Goal: Task Accomplishment & Management: Use online tool/utility

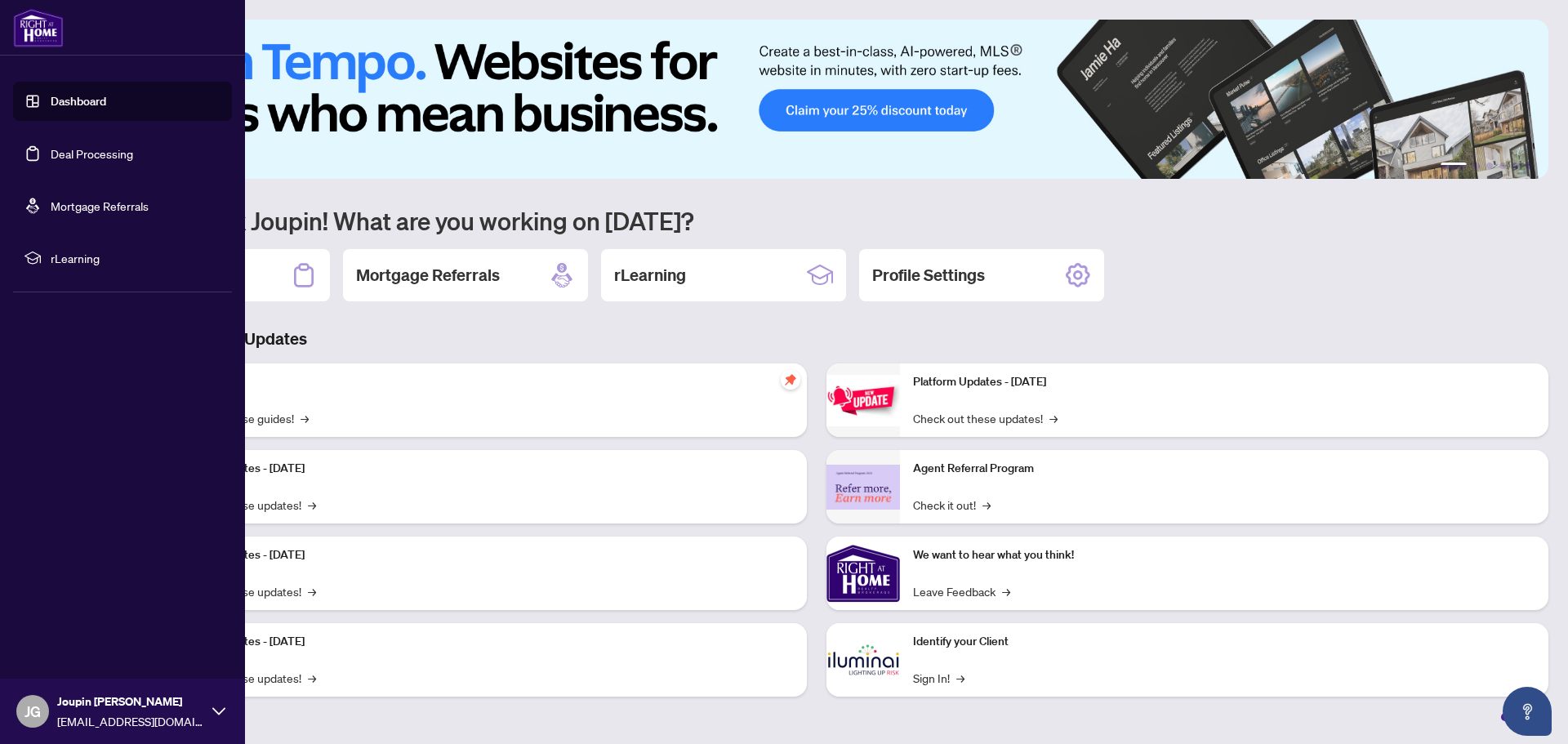
click at [51, 152] on link "Deal Processing" at bounding box center [92, 153] width 82 height 14
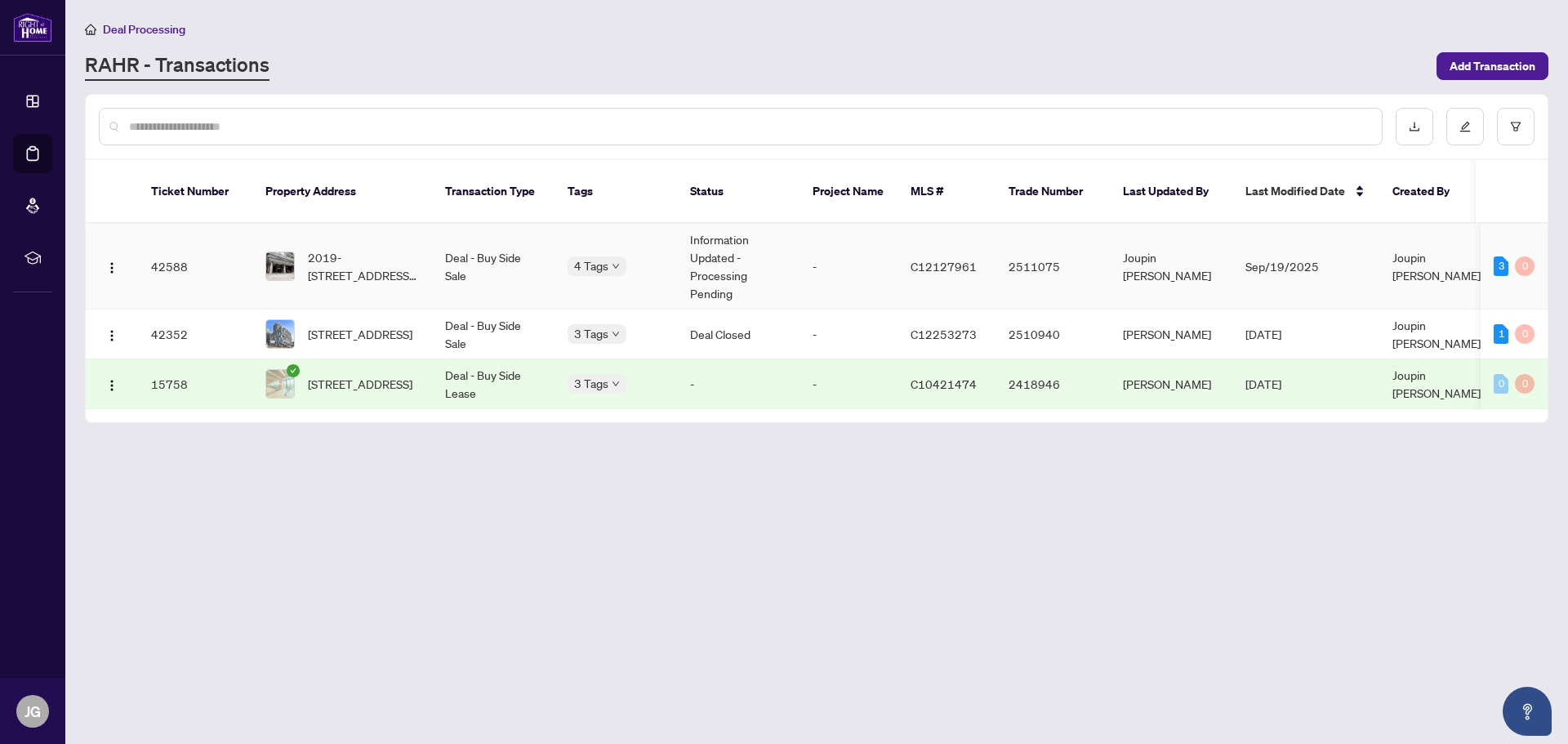
click at [524, 248] on td "Deal - Buy Side Sale" at bounding box center [493, 267] width 123 height 86
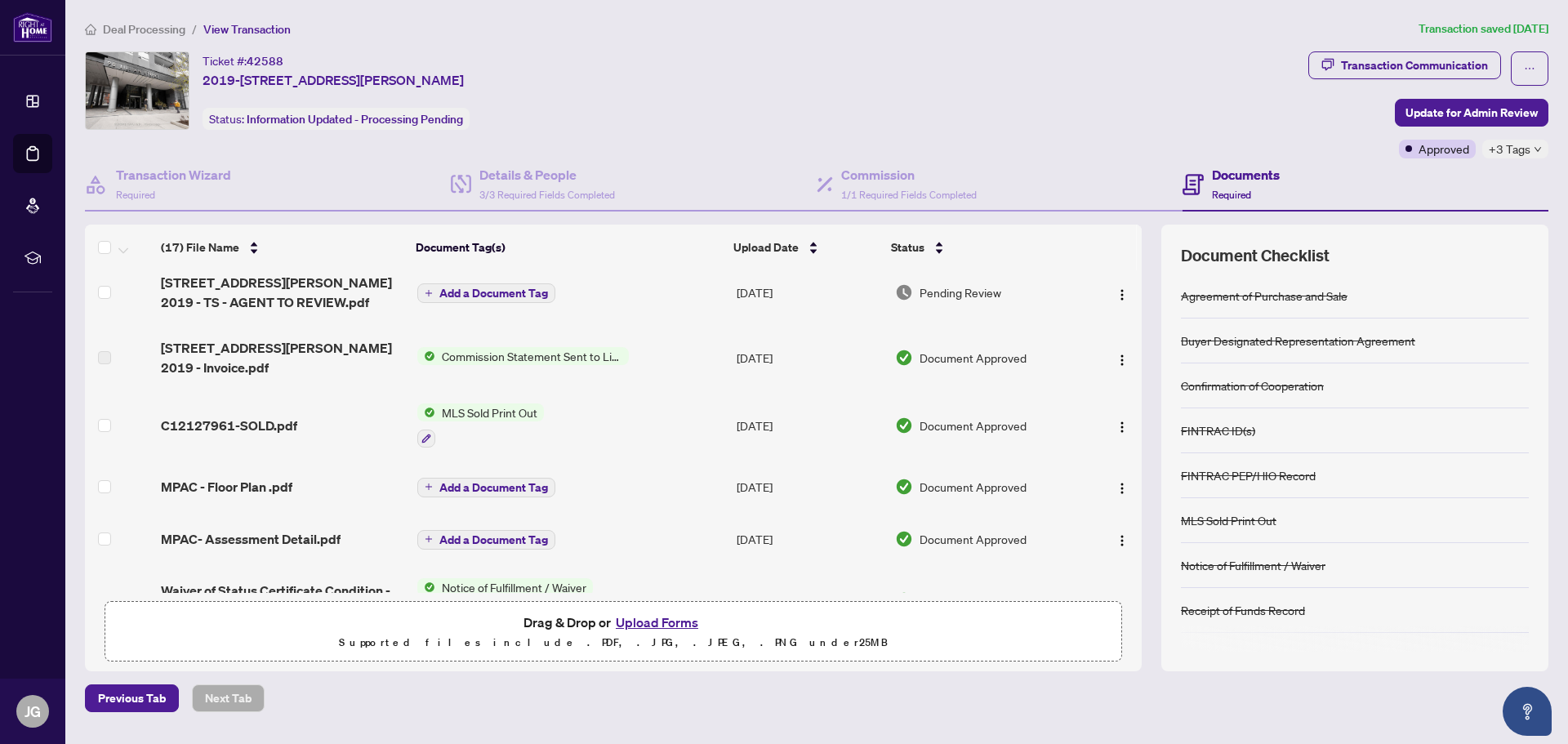
scroll to position [245, 0]
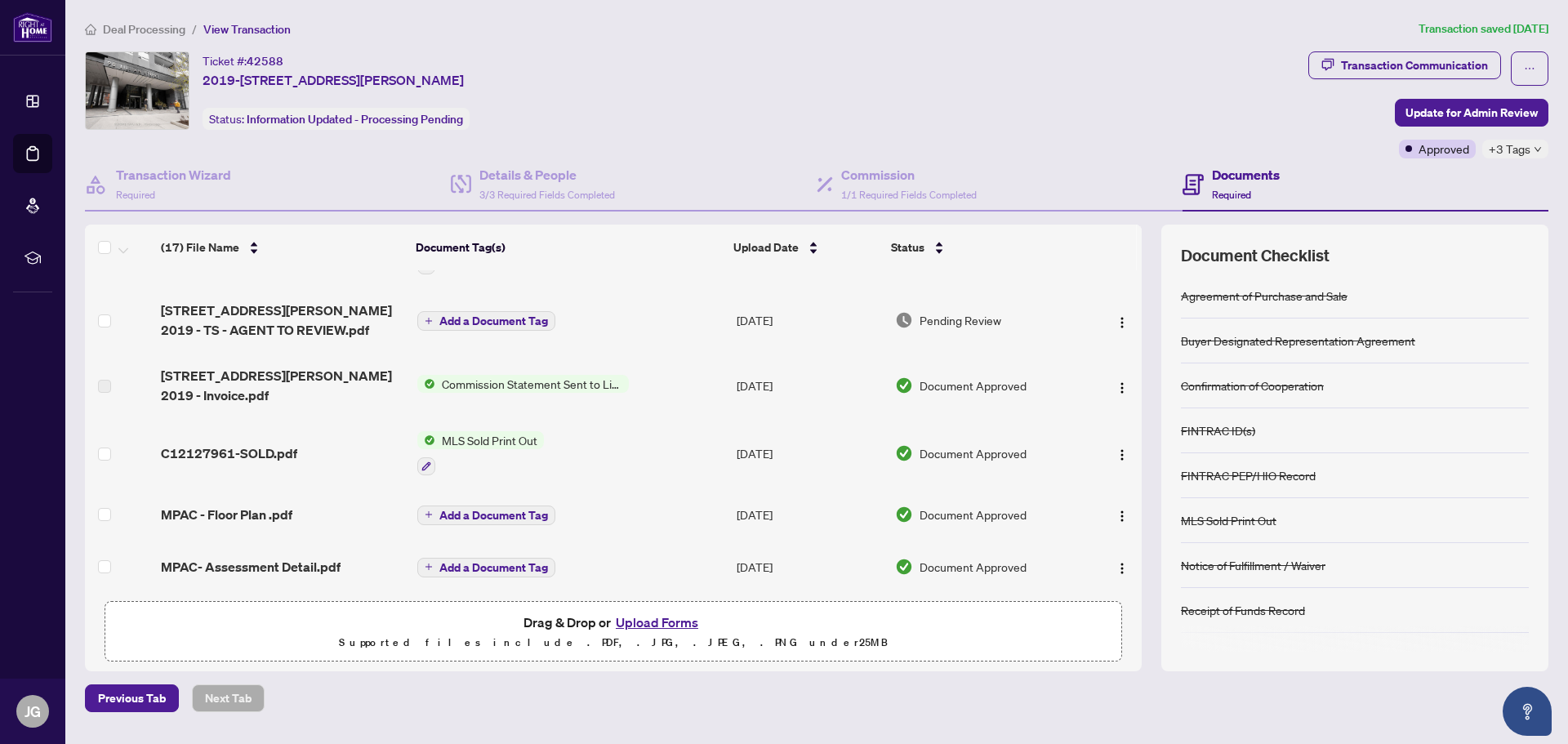
click at [320, 375] on span "[STREET_ADDRESS][PERSON_NAME] 2019 - Invoice.pdf" at bounding box center [282, 386] width 243 height 39
click at [449, 375] on span "Commission Statement Sent to Listing Brokerage" at bounding box center [532, 384] width 193 height 18
click at [466, 433] on span "Commission Statement Sent to Listing Brokerage" at bounding box center [530, 436] width 244 height 36
click at [1007, 378] on span "Document Approved" at bounding box center [973, 385] width 107 height 18
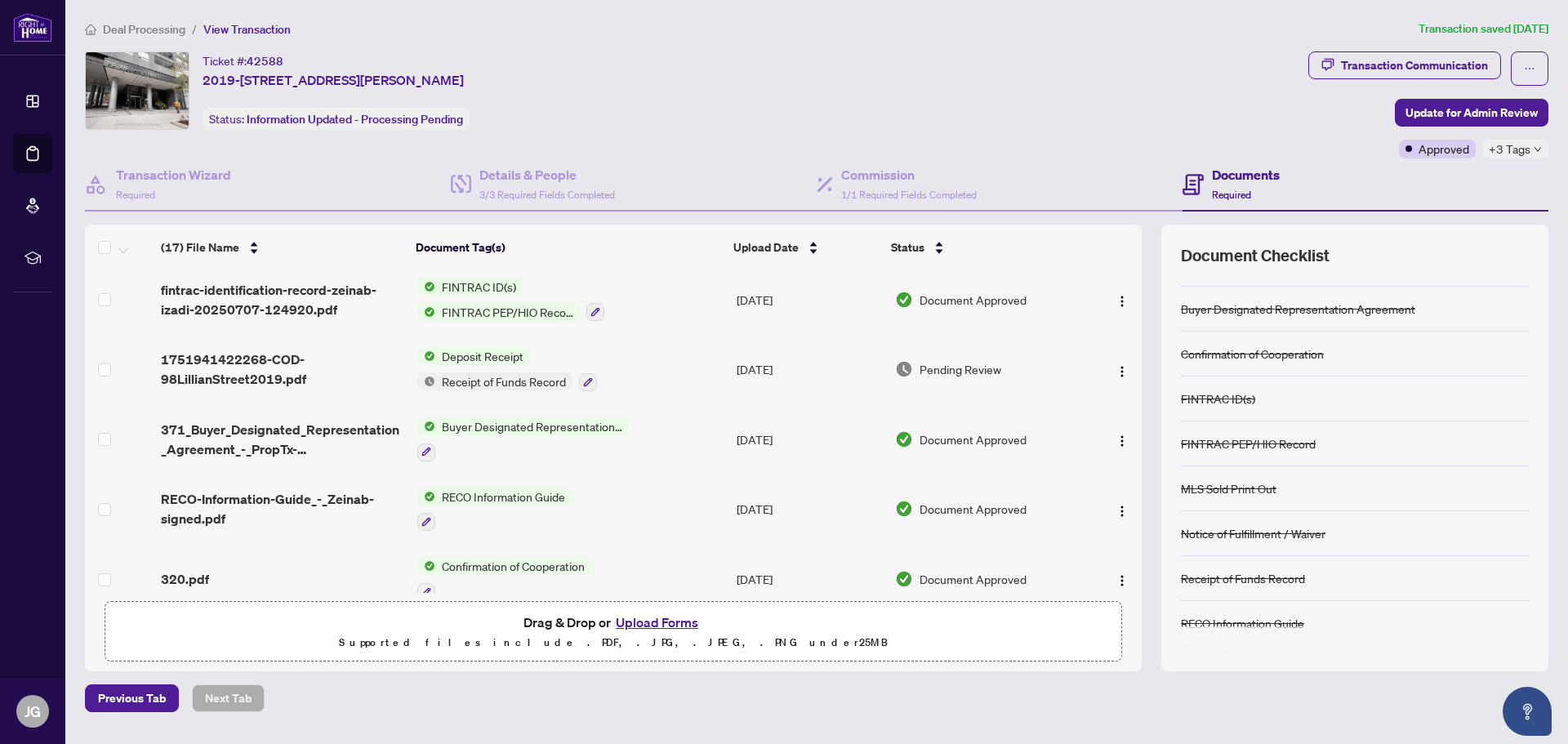
scroll to position [211, 0]
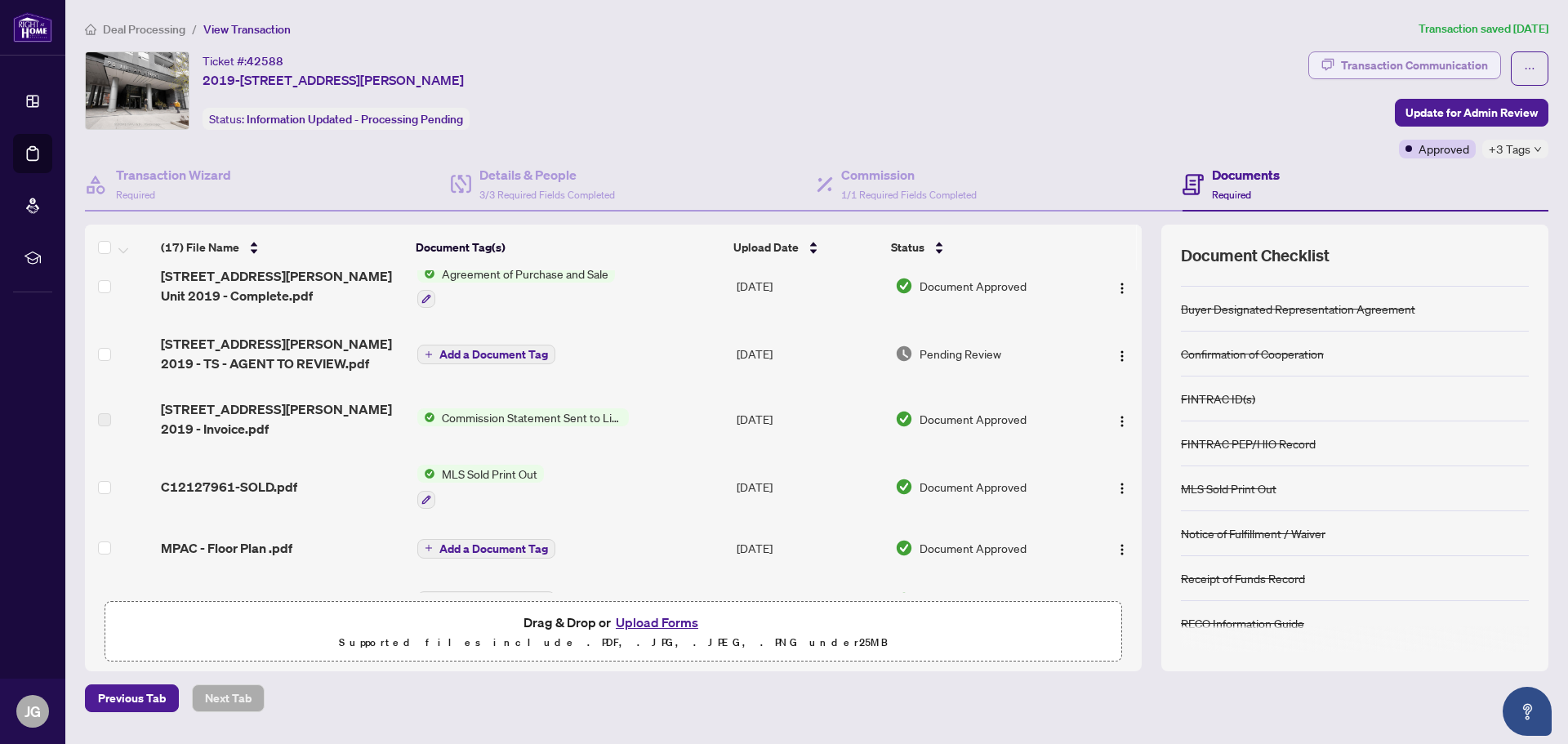
click at [1397, 67] on div "Transaction Communication" at bounding box center [1414, 64] width 147 height 26
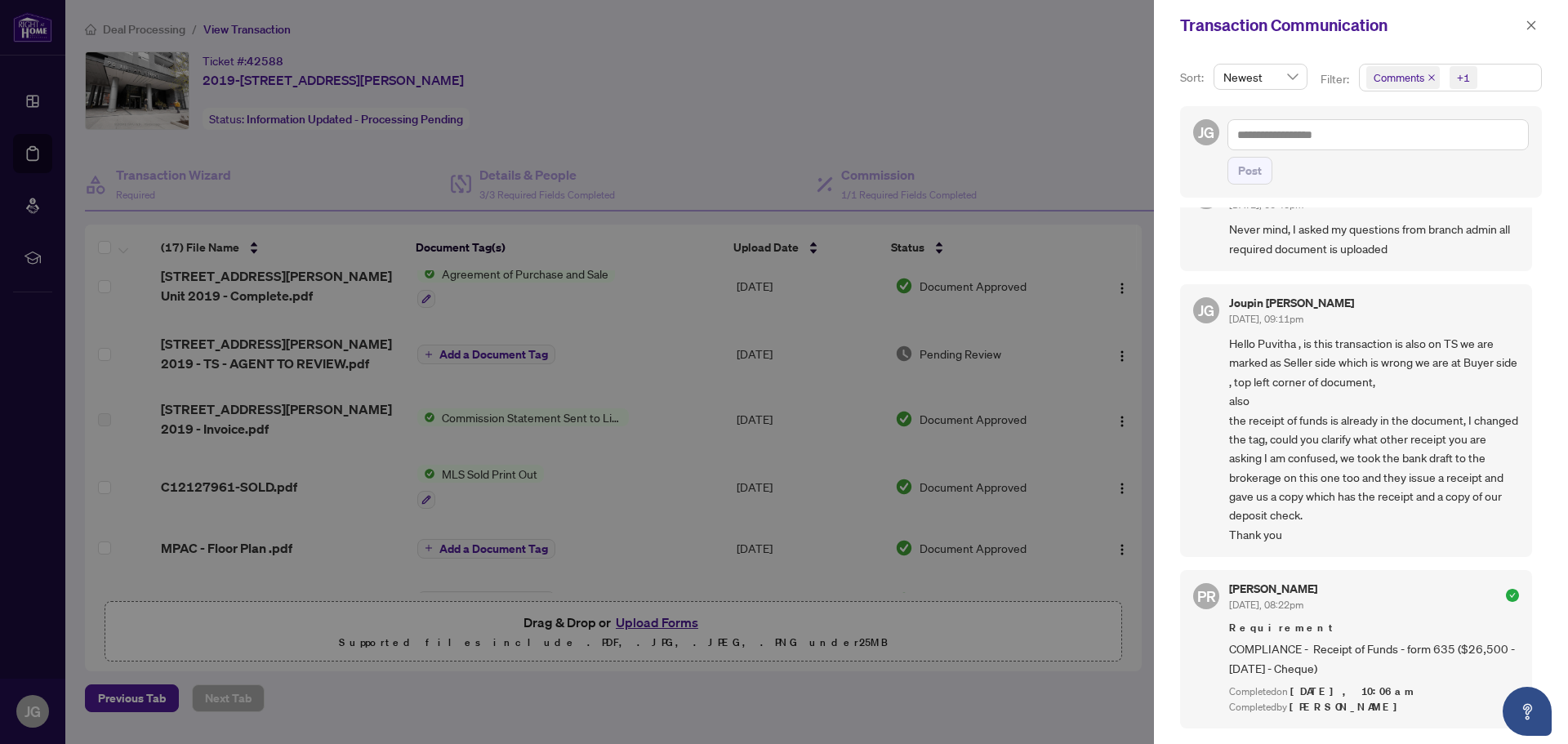
scroll to position [245, 0]
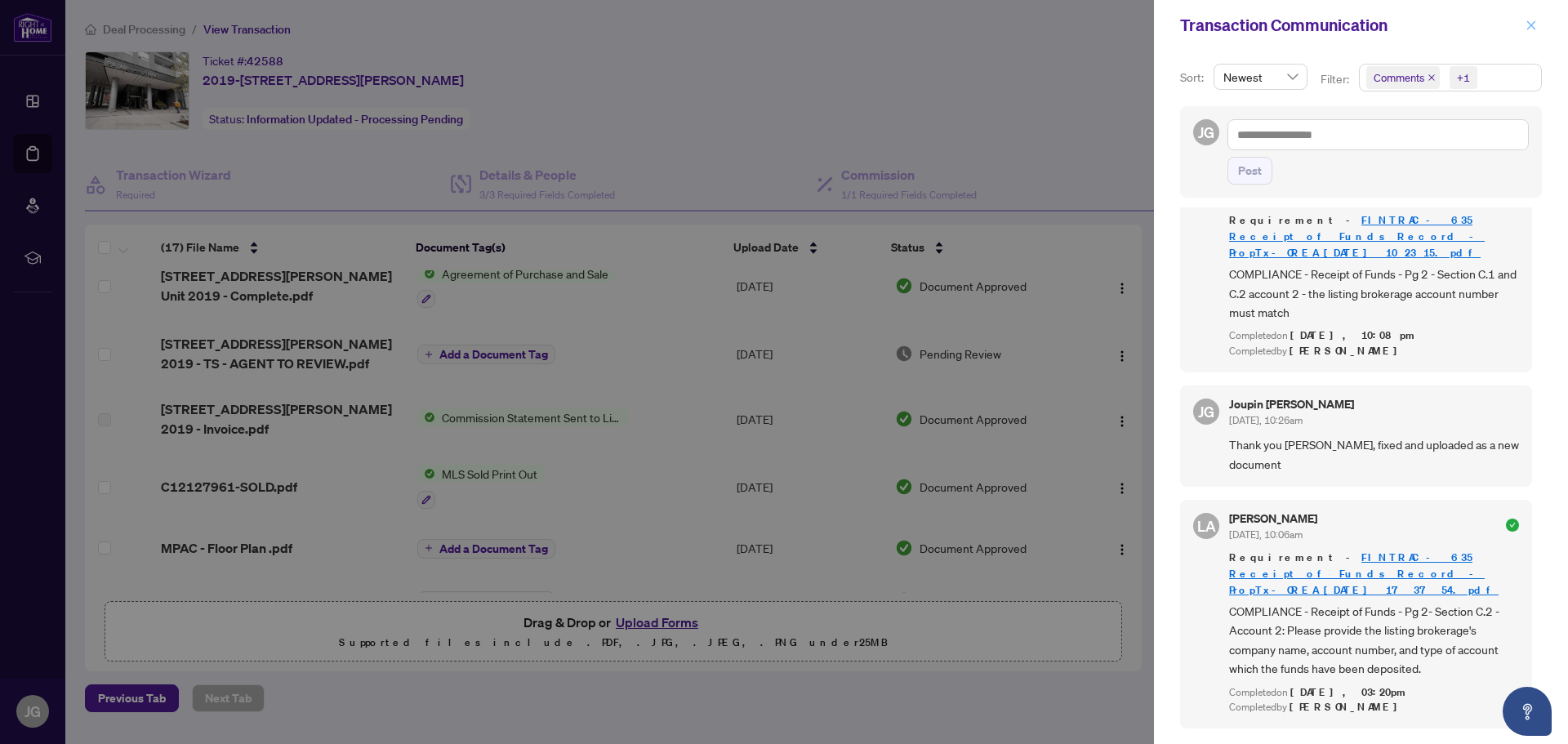
click at [1528, 30] on span "button" at bounding box center [1530, 25] width 12 height 26
